Goal: Task Accomplishment & Management: Manage account settings

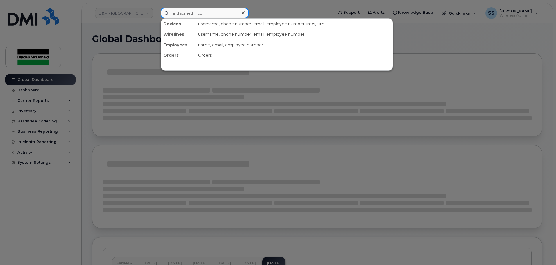
click at [178, 13] on input at bounding box center [205, 13] width 88 height 10
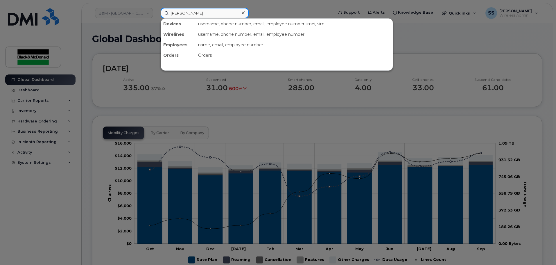
type input "Jeremy"
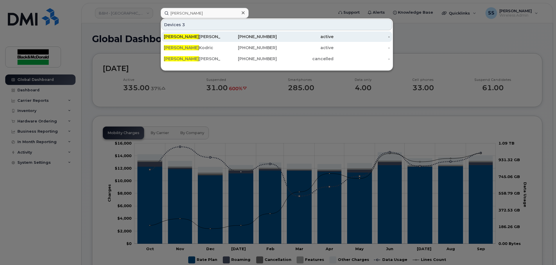
click at [197, 39] on div "Jeremy Klinger" at bounding box center [192, 37] width 57 height 6
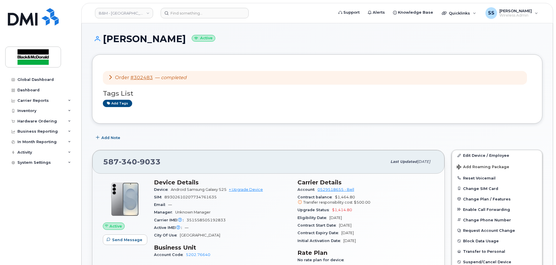
click at [172, 163] on div "[PHONE_NUMBER]" at bounding box center [245, 162] width 284 height 12
drag, startPoint x: 210, startPoint y: 221, endPoint x: 227, endPoint y: 224, distance: 17.1
click at [210, 221] on span "351558505192833" at bounding box center [206, 220] width 39 height 4
drag, startPoint x: 201, startPoint y: 218, endPoint x: 187, endPoint y: 220, distance: 13.5
click at [187, 220] on div "Carrier IMEI Carrier IMEI is reported during the last billing cycle or change o…" at bounding box center [222, 220] width 137 height 8
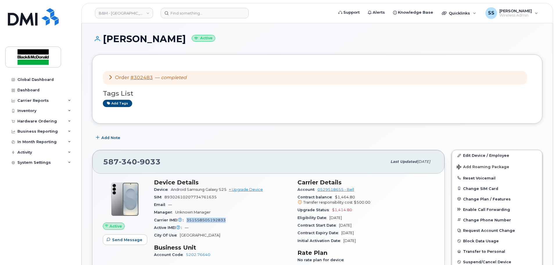
copy span "351558505192833"
drag, startPoint x: 228, startPoint y: 187, endPoint x: 171, endPoint y: 189, distance: 57.3
click at [171, 189] on div "Device Android Samsung Galaxy S25 + Upgrade Device" at bounding box center [222, 190] width 137 height 8
copy span "Android Samsung Galaxy S25"
click at [465, 154] on link "Edit Device / Employee" at bounding box center [497, 155] width 90 height 10
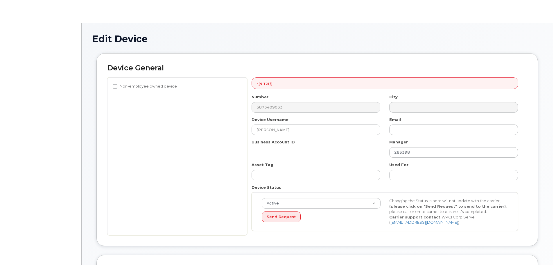
select select "91399"
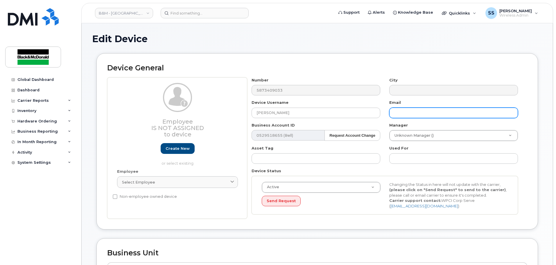
click at [402, 112] on input "text" at bounding box center [454, 113] width 129 height 10
paste input "jklinger@blackandmcdonald.com"
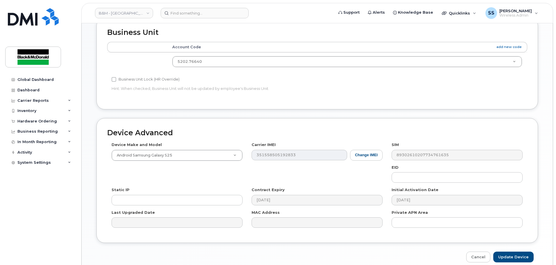
scroll to position [247, 0]
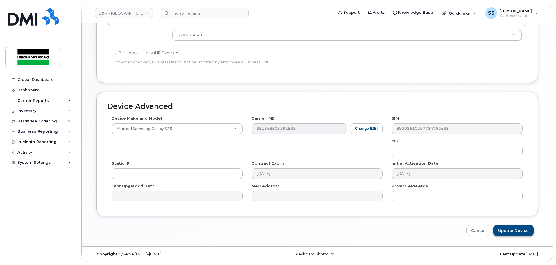
type input "jklinger@blackandmcdonald.com"
click at [523, 233] on input "Update Device" at bounding box center [514, 230] width 40 height 11
type input "Saving..."
